Goal: Task Accomplishment & Management: Use online tool/utility

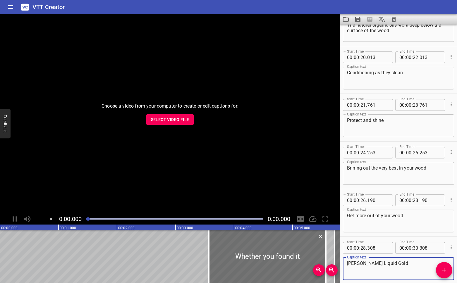
scroll to position [294, 0]
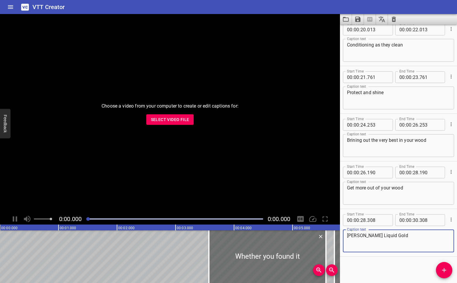
click at [171, 121] on span "Select Video File" at bounding box center [170, 119] width 38 height 7
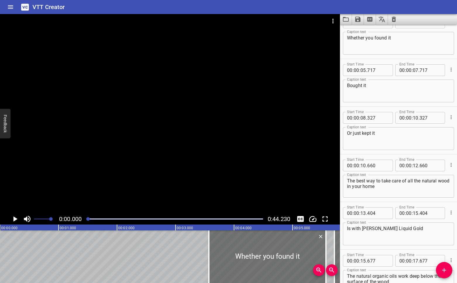
scroll to position [0, 0]
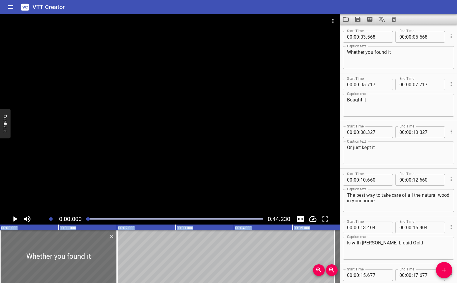
drag, startPoint x: 216, startPoint y: 253, endPoint x: -29, endPoint y: 226, distance: 246.9
click at [0, 226] on html "VTT Creator Caption Editor Batch Transcribe Login Sign Up Privacy Contact 0:00.…" at bounding box center [228, 141] width 457 height 283
type input "00"
type input "000"
type input "02"
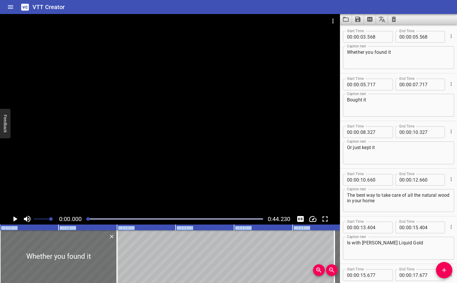
type input "000"
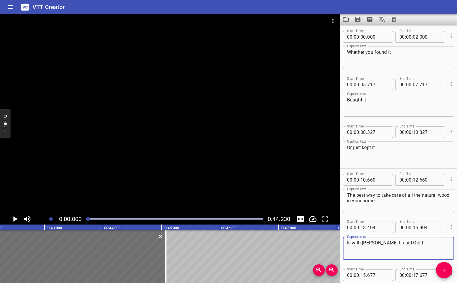
scroll to position [0, 2445]
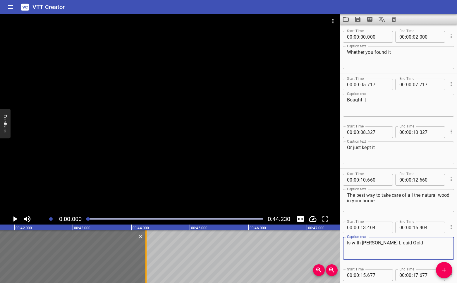
drag, startPoint x: 117, startPoint y: 253, endPoint x: 146, endPoint y: 279, distance: 39.0
click at [146, 278] on div at bounding box center [145, 257] width 1 height 53
type input "44"
type input "255"
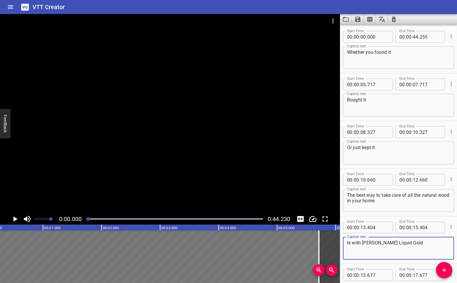
scroll to position [0, 0]
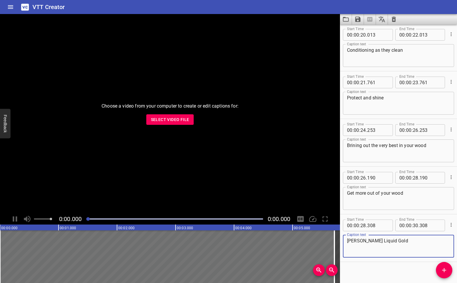
scroll to position [294, 0]
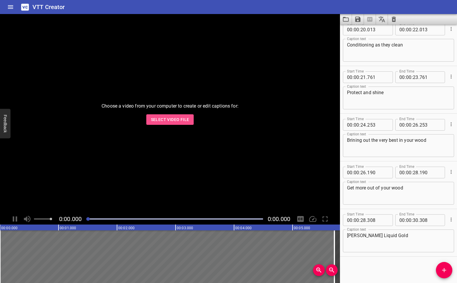
click at [177, 124] on button "Select Video File" at bounding box center [170, 119] width 48 height 11
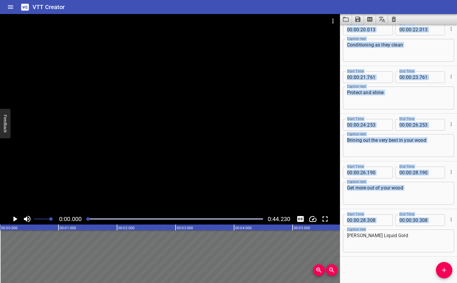
drag, startPoint x: 334, startPoint y: 247, endPoint x: 395, endPoint y: 248, distance: 61.5
click at [396, 248] on main "0:00.000 0:44.230 00:00.000 00:01.000 00:02.000 00:03.000 00:04.000 00:05.000 0…" at bounding box center [228, 148] width 457 height 269
type input "06"
type input "782"
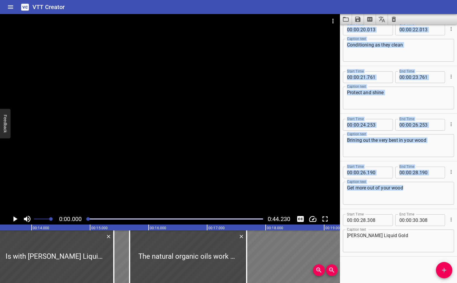
scroll to position [0, 854]
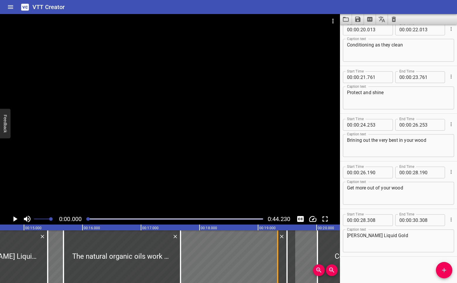
drag, startPoint x: 92, startPoint y: 258, endPoint x: 280, endPoint y: 240, distance: 188.7
type input "19"
type input "405"
click at [394, 20] on icon "Clear captions" at bounding box center [393, 19] width 7 height 7
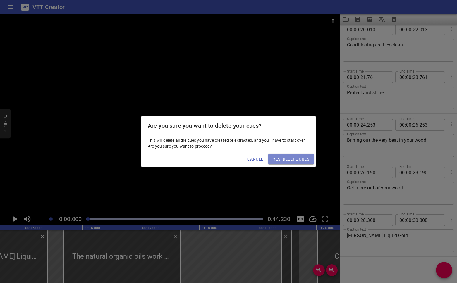
click at [299, 160] on span "Yes, Delete Cues" at bounding box center [291, 159] width 36 height 7
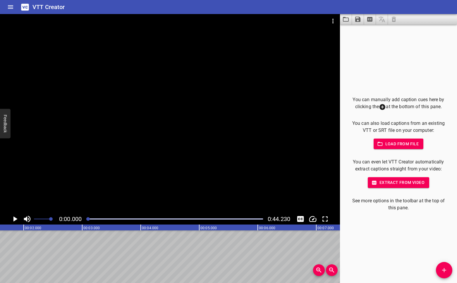
scroll to position [0, 0]
click at [398, 182] on span "Extract from video" at bounding box center [399, 182] width 52 height 7
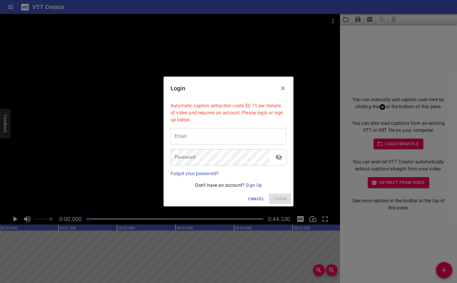
click at [282, 90] on icon "Close" at bounding box center [283, 88] width 7 height 7
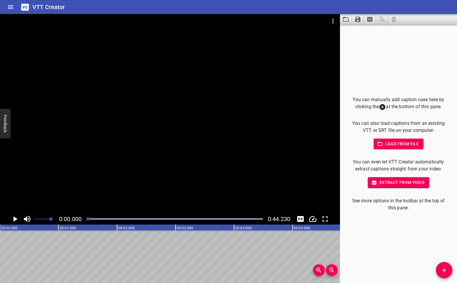
click at [16, 217] on icon "Play/Pause" at bounding box center [15, 219] width 9 height 9
click at [9, 214] on button "Play/Pause" at bounding box center [14, 219] width 11 height 11
click at [16, 217] on icon "Play/Pause" at bounding box center [15, 219] width 4 height 5
click at [446, 273] on icon "Add Cue" at bounding box center [444, 270] width 7 height 7
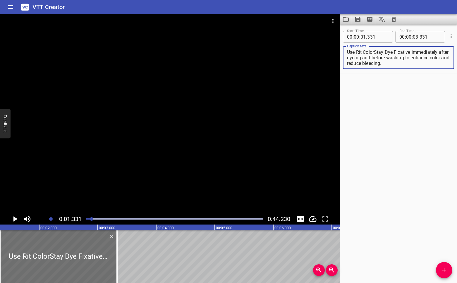
type textarea "Use Rit ColorStay Dye Fixative immediately after dyeing and before washing to e…"
click at [15, 218] on icon "Play/Pause" at bounding box center [15, 219] width 4 height 5
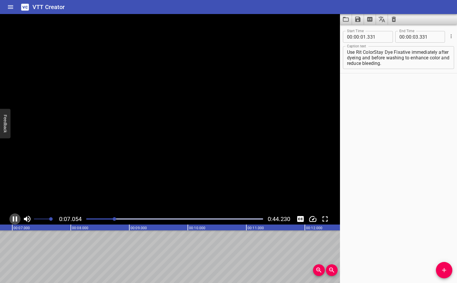
click at [15, 218] on icon "Play/Pause" at bounding box center [15, 219] width 9 height 9
click at [439, 270] on span "Add Cue" at bounding box center [444, 270] width 16 height 7
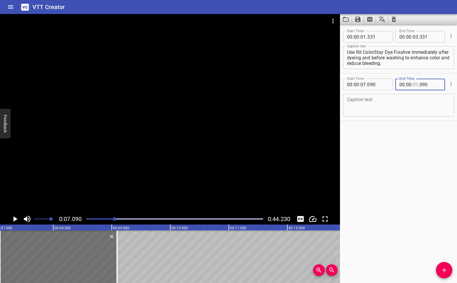
click at [417, 85] on input "number" at bounding box center [416, 85] width 6 height 12
type input "11"
type input "090"
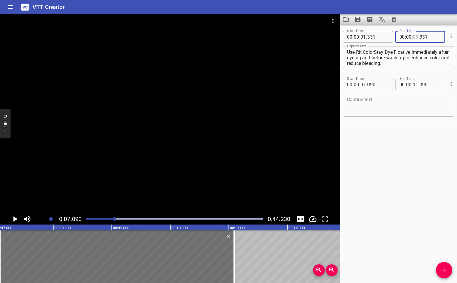
click at [416, 37] on input "number" at bounding box center [416, 37] width 6 height 12
type input "11"
type input "331"
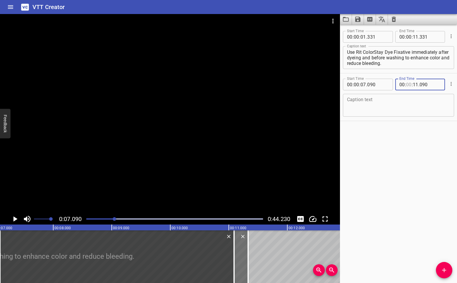
click at [409, 83] on input "number" at bounding box center [409, 85] width 6 height 12
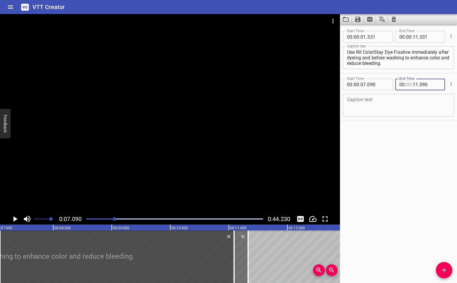
type input "00"
click at [218, 251] on div at bounding box center [117, 257] width 234 height 53
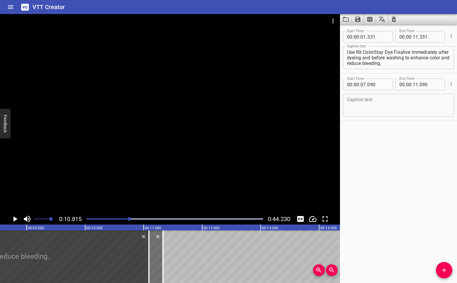
scroll to position [0, 488]
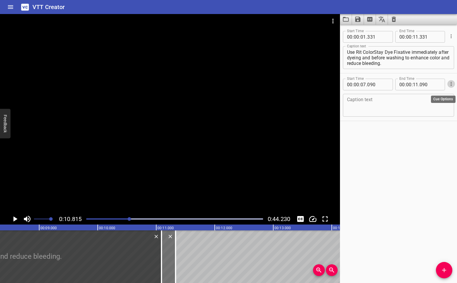
click at [451, 83] on icon "Cue Options" at bounding box center [451, 84] width 1 height 4
click at [429, 94] on li "Delete Cue" at bounding box center [426, 94] width 51 height 11
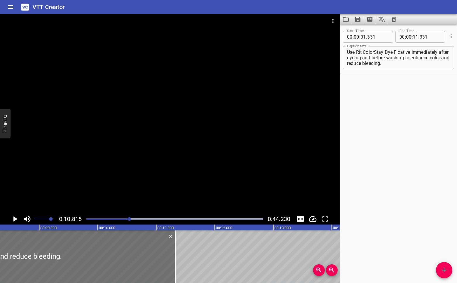
click at [396, 53] on textarea "Use Rit ColorStay Dye Fixative immediately after dyeing and before washing to e…" at bounding box center [398, 57] width 103 height 17
click at [99, 220] on div at bounding box center [175, 219] width 184 height 8
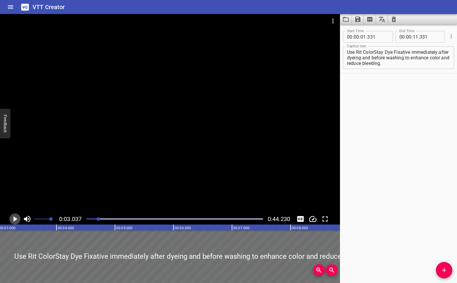
click at [13, 220] on icon "Play/Pause" at bounding box center [15, 219] width 9 height 9
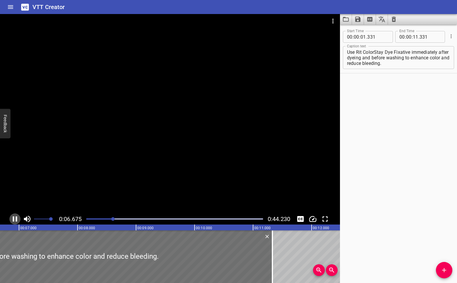
click at [15, 219] on icon "Play/Pause" at bounding box center [15, 219] width 9 height 9
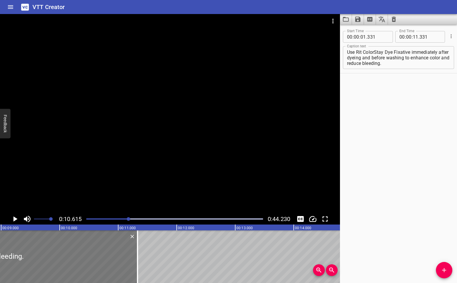
scroll to position [0, 513]
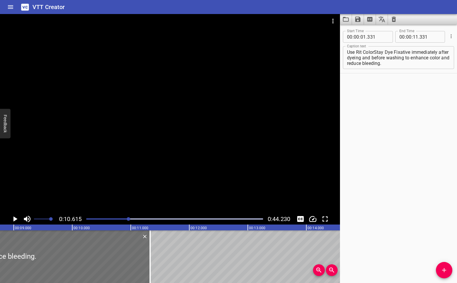
click at [119, 219] on div "Play progress" at bounding box center [40, 219] width 177 height 1
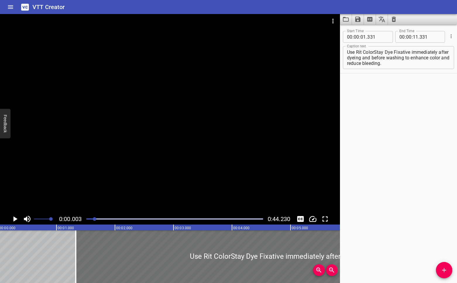
scroll to position [0, 0]
drag, startPoint x: 119, startPoint y: 219, endPoint x: 103, endPoint y: 221, distance: 15.6
click at [103, 221] on div at bounding box center [175, 219] width 184 height 8
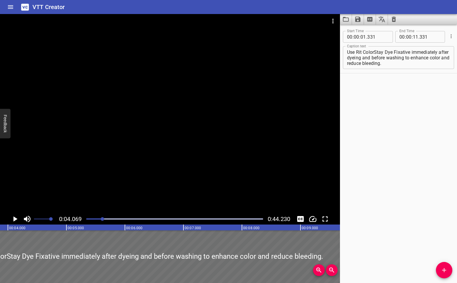
scroll to position [0, 238]
click at [13, 217] on icon "Play/Pause" at bounding box center [15, 219] width 9 height 9
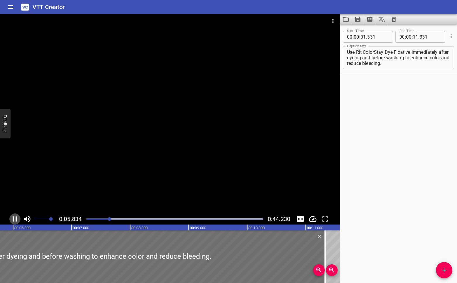
click at [14, 217] on icon "Play/Pause" at bounding box center [15, 219] width 4 height 5
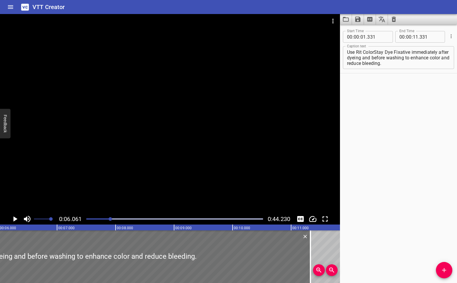
scroll to position [0, 355]
click at [417, 36] on input "number" at bounding box center [416, 37] width 6 height 12
click at [417, 37] on input "number" at bounding box center [416, 37] width 6 height 12
type input "11"
drag, startPoint x: 429, startPoint y: 37, endPoint x: 414, endPoint y: 38, distance: 15.0
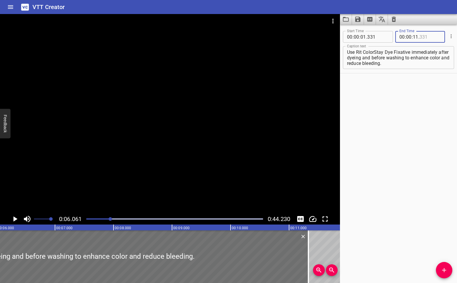
click at [414, 38] on div "00 : 00 : 11 ." at bounding box center [420, 37] width 50 height 12
click at [414, 38] on input "11" at bounding box center [416, 37] width 6 height 12
type input "331"
type input "06"
click at [395, 95] on div "Start Time 00 : 00 : 01 . 331 Start Time End Time 00 : 00 : 06 . 331 End Time C…" at bounding box center [398, 154] width 117 height 259
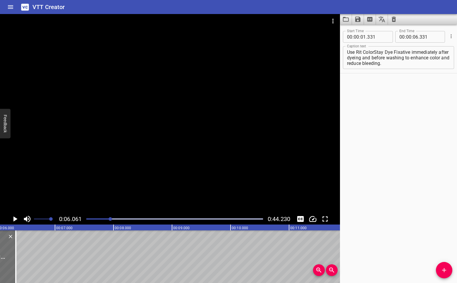
click at [14, 219] on icon "Play/Pause" at bounding box center [15, 219] width 4 height 5
click at [443, 269] on icon "Add Cue" at bounding box center [444, 270] width 7 height 7
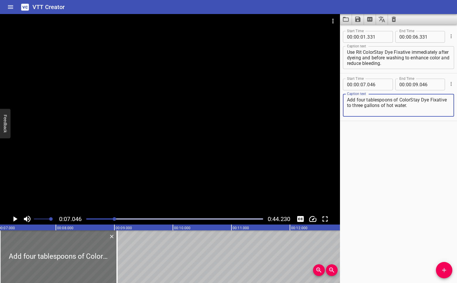
type textarea "Add four tablespoons of ColorStay Dye Fixative to three gallons of hot water."
click at [13, 219] on icon "Play/Pause" at bounding box center [15, 219] width 9 height 9
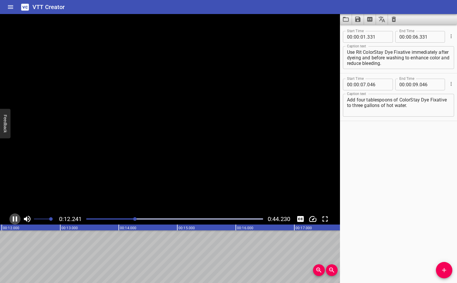
click at [13, 219] on icon "Play/Pause" at bounding box center [15, 219] width 4 height 5
click at [420, 85] on input "number" at bounding box center [430, 85] width 21 height 12
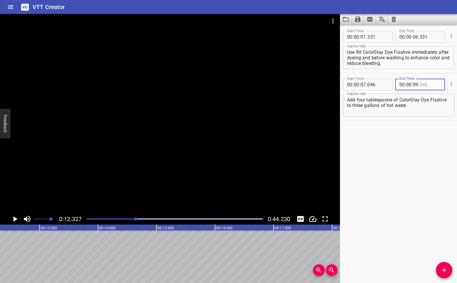
click at [428, 85] on input "number" at bounding box center [430, 85] width 21 height 12
type input "046"
click at [418, 84] on input "number" at bounding box center [416, 85] width 6 height 12
type input "12"
type input "046"
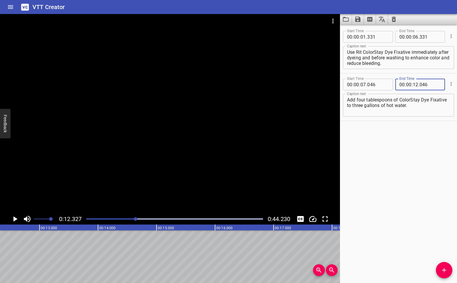
click at [388, 184] on div "Start Time 00 : 00 : 01 . 331 Start Time End Time 00 : 00 : 06 . 331 End Time C…" at bounding box center [398, 154] width 117 height 259
click at [14, 218] on icon "Play/Pause" at bounding box center [15, 219] width 4 height 5
click at [14, 218] on icon "Play/Pause" at bounding box center [15, 219] width 9 height 9
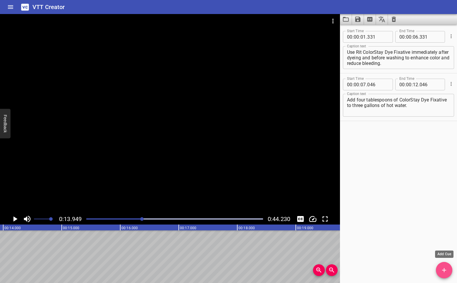
click at [445, 271] on icon "Add Cue" at bounding box center [444, 270] width 7 height 7
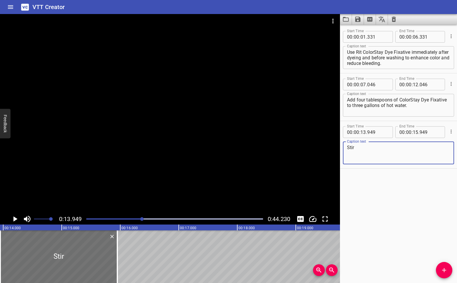
type textarea "Stir"
click at [15, 219] on icon "Play/Pause" at bounding box center [15, 219] width 4 height 5
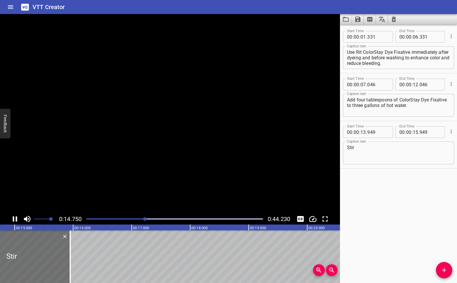
click at [15, 219] on icon "Play/Pause" at bounding box center [15, 219] width 9 height 9
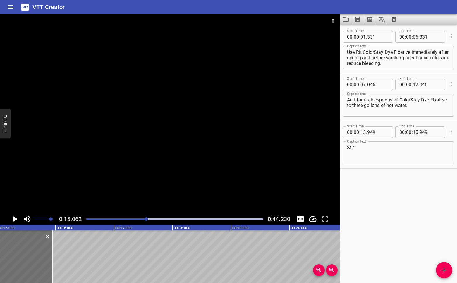
scroll to position [0, 882]
click at [14, 218] on icon "Play/Pause" at bounding box center [15, 219] width 4 height 5
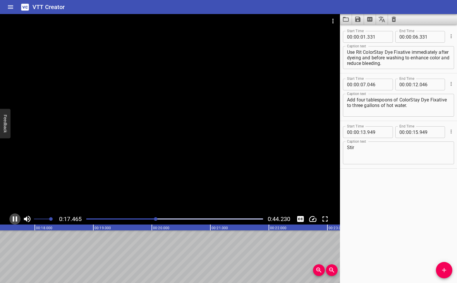
click at [14, 218] on icon "Play/Pause" at bounding box center [15, 219] width 4 height 5
click at [443, 267] on icon "Add Cue" at bounding box center [444, 270] width 7 height 7
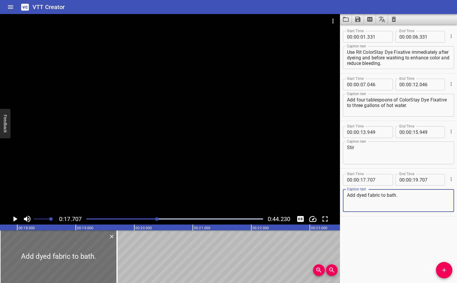
type textarea "Add dyed fabric to bath."
click at [14, 219] on icon "Play/Pause" at bounding box center [15, 219] width 4 height 5
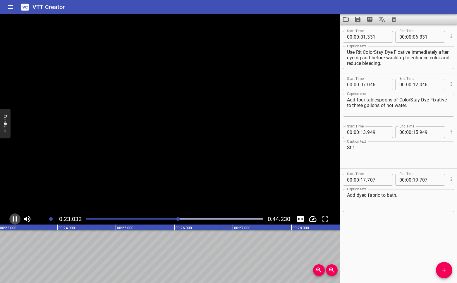
click at [14, 219] on icon "Play/Pause" at bounding box center [15, 219] width 4 height 5
click at [426, 181] on input "number" at bounding box center [430, 180] width 21 height 12
type input "707"
click at [417, 180] on input "number" at bounding box center [416, 180] width 6 height 12
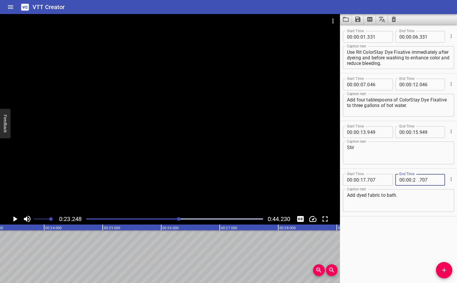
type input "23"
type input "707"
click at [415, 225] on div "Start Time 00 : 00 : 01 . 331 Start Time End Time 00 : 00 : 06 . 331 End Time C…" at bounding box center [398, 154] width 117 height 259
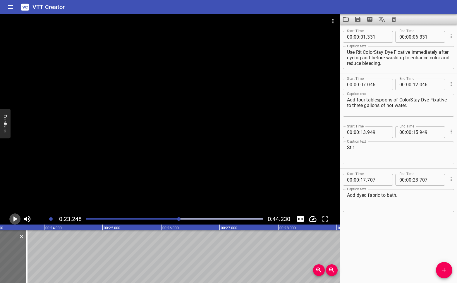
click at [15, 219] on icon "Play/Pause" at bounding box center [15, 219] width 4 height 5
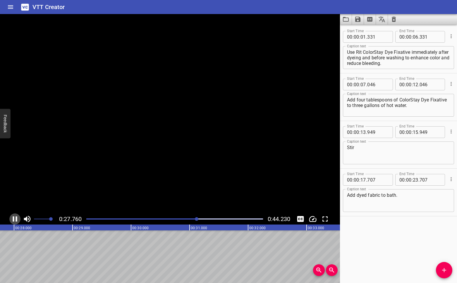
click at [14, 219] on icon "Play/Pause" at bounding box center [15, 219] width 9 height 9
click at [445, 268] on icon "Add Cue" at bounding box center [444, 270] width 7 height 7
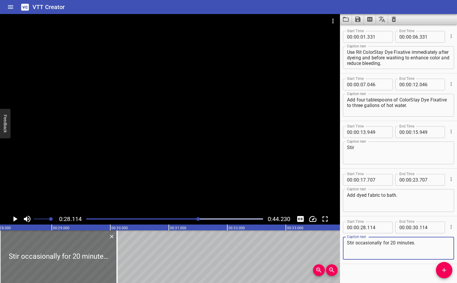
type textarea "Stir occasionally for 20 minutes."
click at [13, 218] on icon "Play/Pause" at bounding box center [15, 219] width 4 height 5
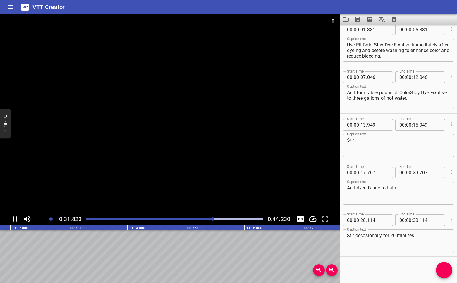
click at [13, 218] on icon "Play/Pause" at bounding box center [15, 219] width 4 height 5
click at [417, 221] on input "number" at bounding box center [416, 221] width 6 height 12
type input "44"
type input "114"
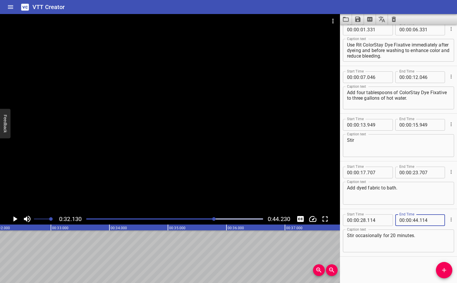
click at [383, 274] on div "Start Time 00 : 00 : 01 . 331 Start Time End Time 00 : 00 : 06 . 331 End Time C…" at bounding box center [398, 154] width 117 height 259
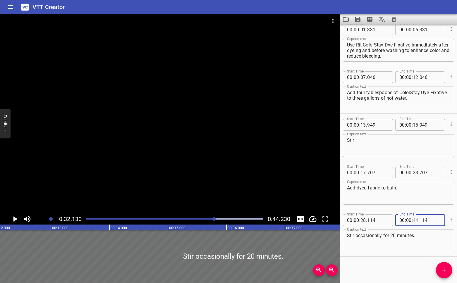
click at [417, 220] on input "number" at bounding box center [416, 221] width 6 height 12
type input "32"
type input "114"
click at [380, 271] on div "Start Time 00 : 00 : 01 . 331 Start Time End Time 00 : 00 : 06 . 331 End Time C…" at bounding box center [398, 154] width 117 height 259
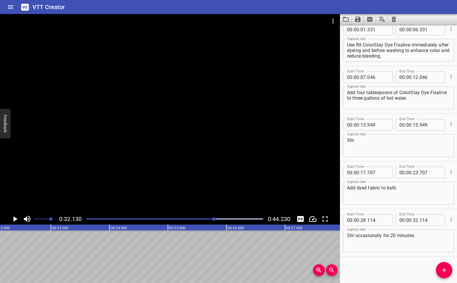
click at [13, 219] on icon "Play/Pause" at bounding box center [15, 219] width 4 height 5
click at [13, 218] on icon "Play/Pause" at bounding box center [15, 219] width 4 height 5
click at [448, 270] on span "Add Cue" at bounding box center [444, 270] width 16 height 7
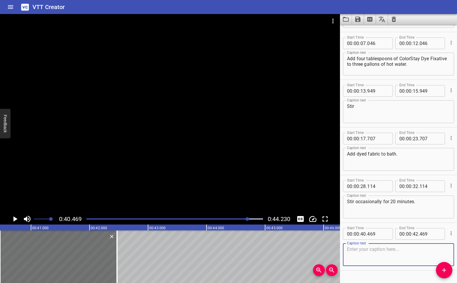
scroll to position [47, 0]
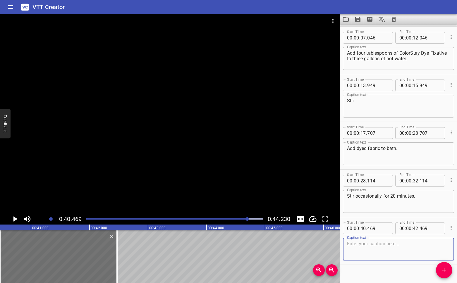
click at [372, 245] on textarea at bounding box center [398, 249] width 103 height 17
type textarea "Rinse in cold water until rinse water runs clear."
click at [14, 217] on icon "Play/Pause" at bounding box center [15, 219] width 4 height 5
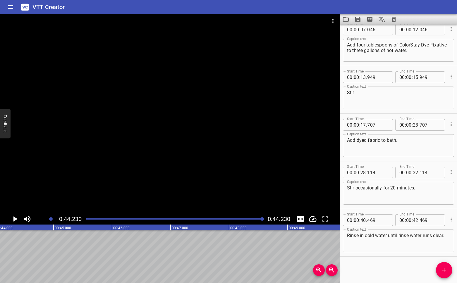
scroll to position [0, 2589]
click at [418, 220] on input "number" at bounding box center [416, 221] width 6 height 12
type input "44"
type input "469"
click at [426, 260] on div "Start Time 00 : 00 : 01 . 331 Start Time End Time 00 : 00 : 06 . 331 End Time C…" at bounding box center [398, 154] width 117 height 259
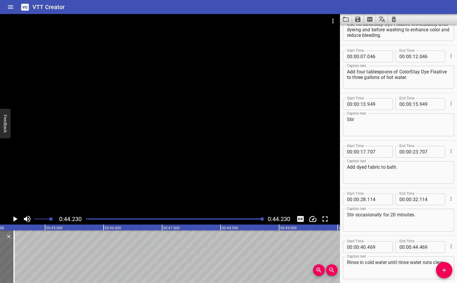
scroll to position [0, 0]
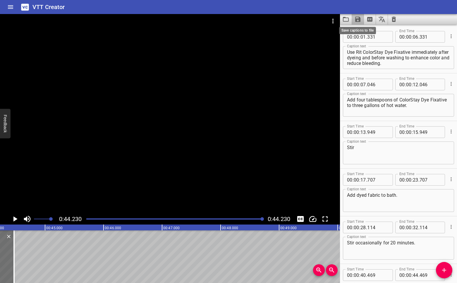
click at [358, 20] on icon "Save captions to file" at bounding box center [357, 19] width 7 height 7
click at [369, 34] on li "Save to VTT file" at bounding box center [373, 32] width 43 height 11
